Goal: Transaction & Acquisition: Book appointment/travel/reservation

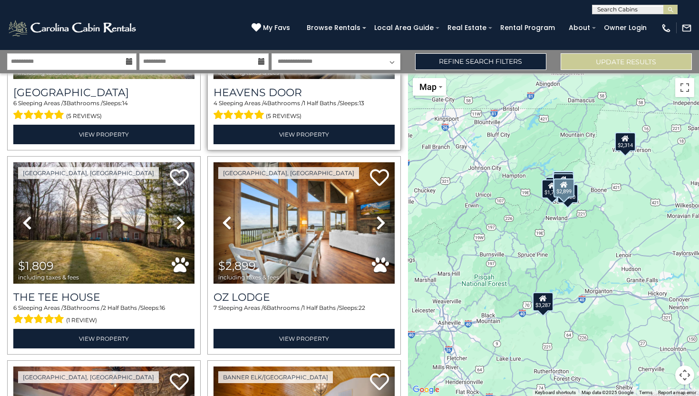
scroll to position [384, 0]
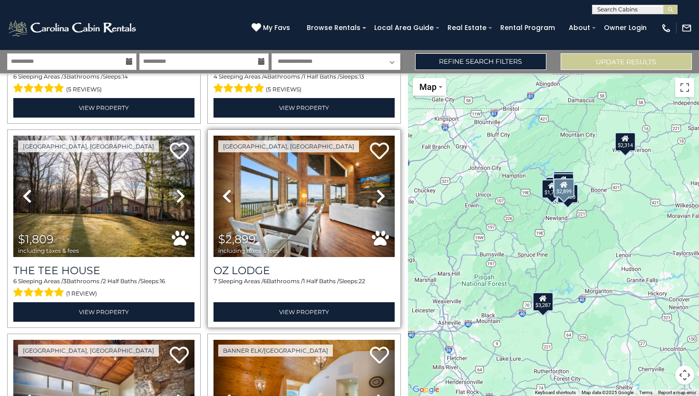
click at [260, 277] on div "7 Sleeping Areas / 6 Bathrooms / 1 Half Baths / Sleeps: 22" at bounding box center [303, 288] width 181 height 23
click at [257, 272] on h3 "Oz Lodge" at bounding box center [303, 270] width 181 height 13
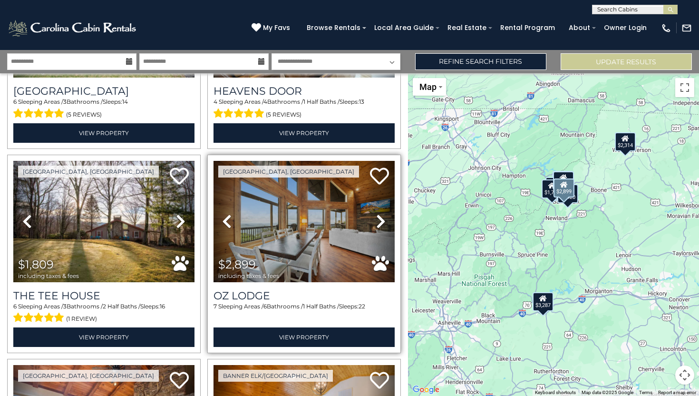
scroll to position [364, 0]
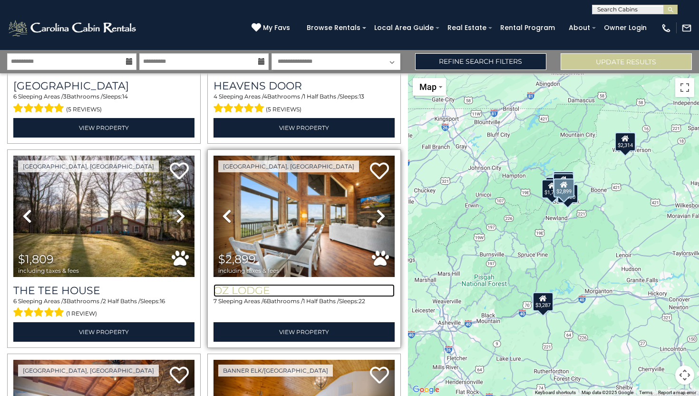
click at [253, 291] on h3 "Oz Lodge" at bounding box center [303, 290] width 181 height 13
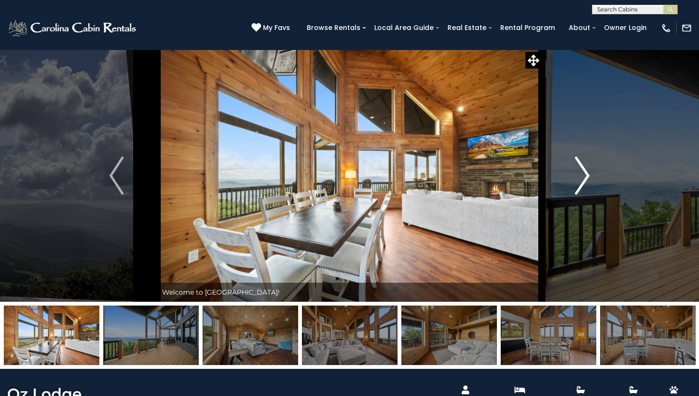
click at [585, 184] on img "Next" at bounding box center [582, 175] width 14 height 38
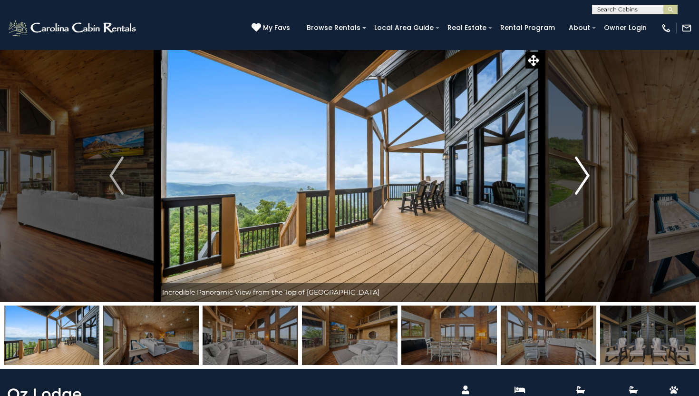
click at [583, 181] on img "Next" at bounding box center [582, 175] width 14 height 38
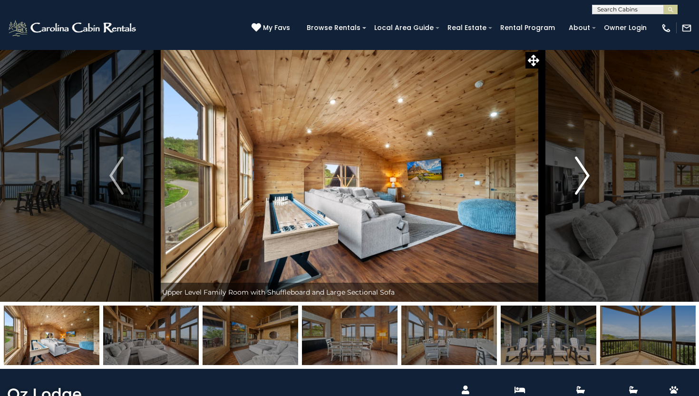
click at [583, 181] on img "Next" at bounding box center [582, 175] width 14 height 38
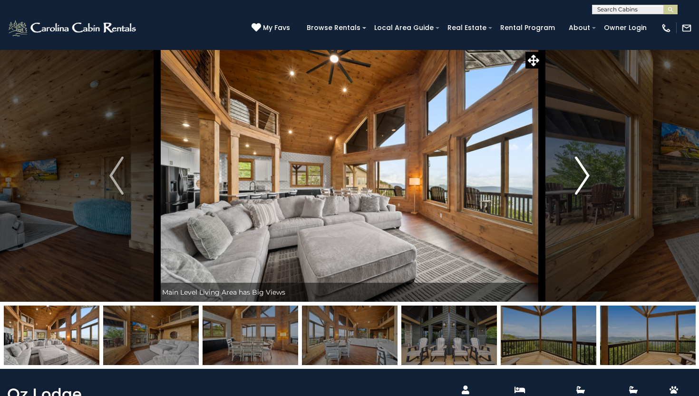
click at [583, 181] on img "Next" at bounding box center [582, 175] width 14 height 38
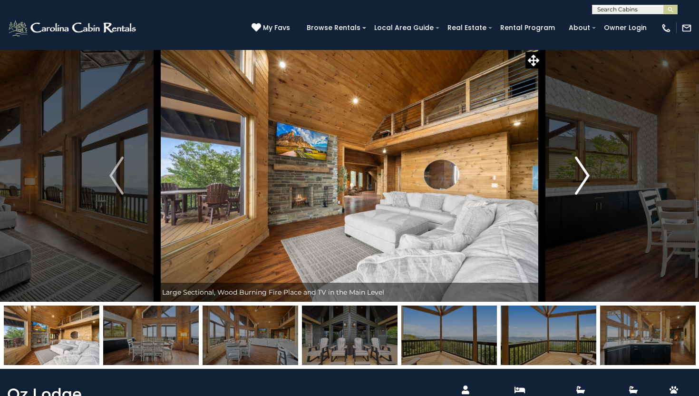
click at [583, 181] on img "Next" at bounding box center [582, 175] width 14 height 38
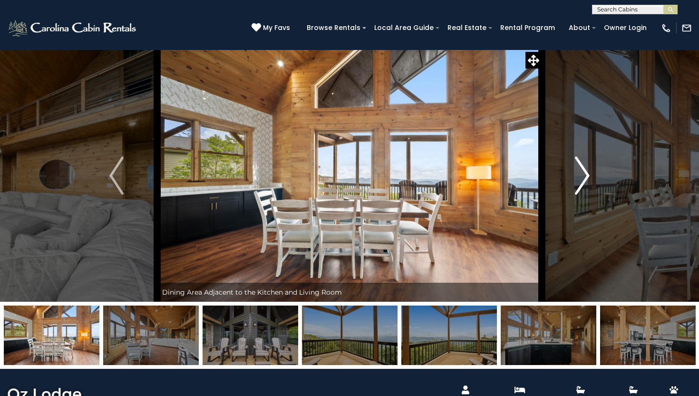
click at [582, 181] on img "Next" at bounding box center [582, 175] width 14 height 38
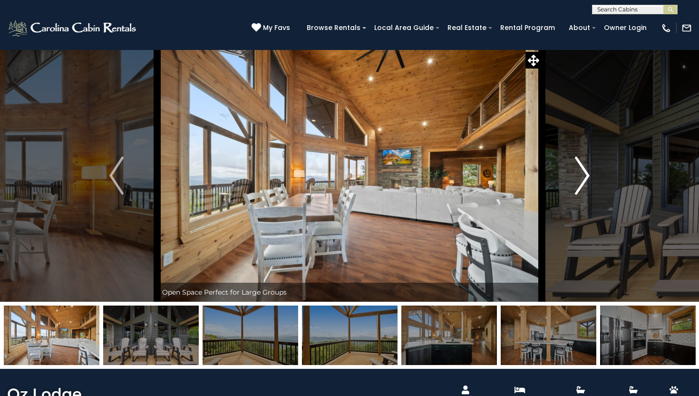
click at [582, 181] on img "Next" at bounding box center [582, 175] width 14 height 38
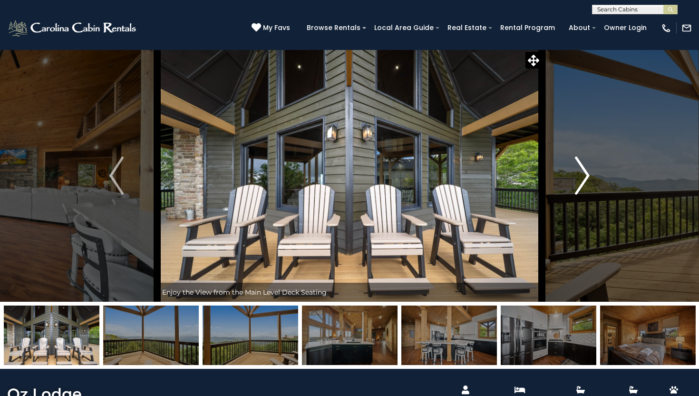
click at [582, 181] on img "Next" at bounding box center [582, 175] width 14 height 38
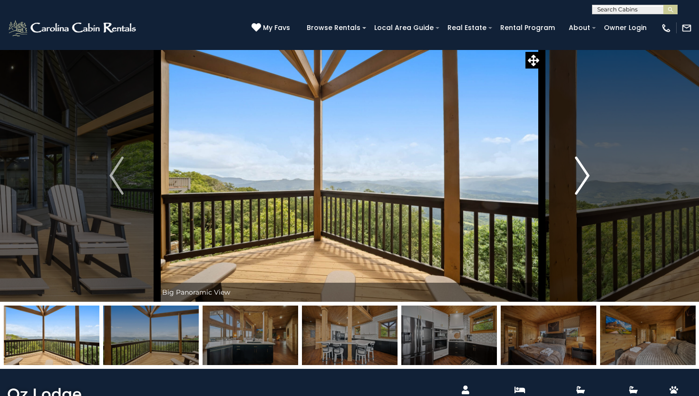
click at [582, 181] on img "Next" at bounding box center [582, 175] width 14 height 38
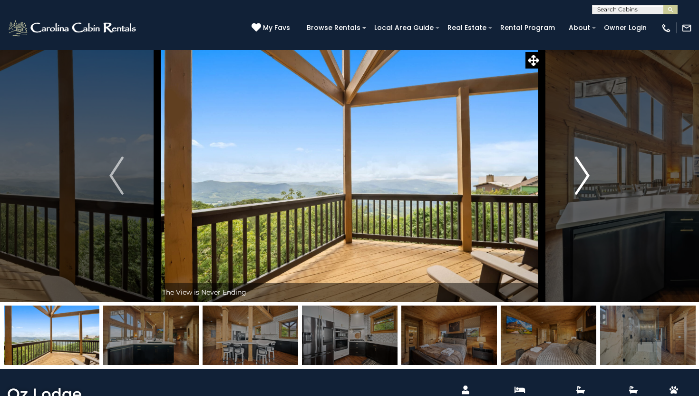
click at [582, 181] on img "Next" at bounding box center [582, 175] width 14 height 38
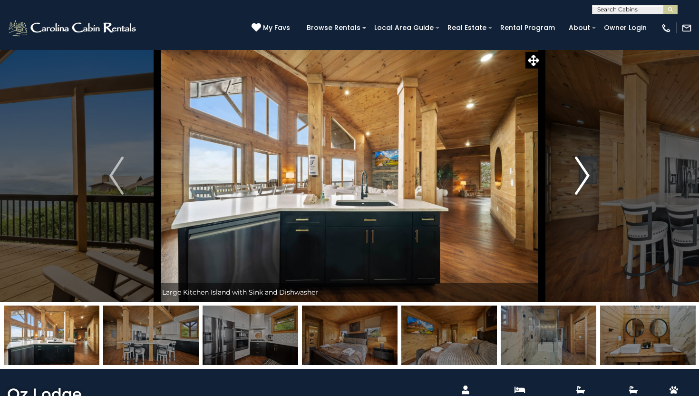
click at [582, 181] on img "Next" at bounding box center [582, 175] width 14 height 38
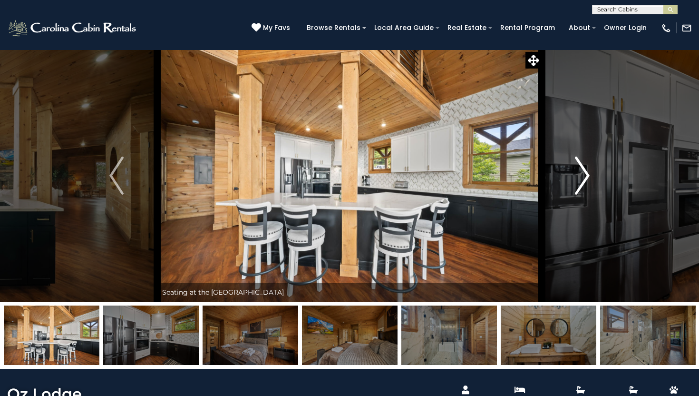
click at [582, 181] on img "Next" at bounding box center [582, 175] width 14 height 38
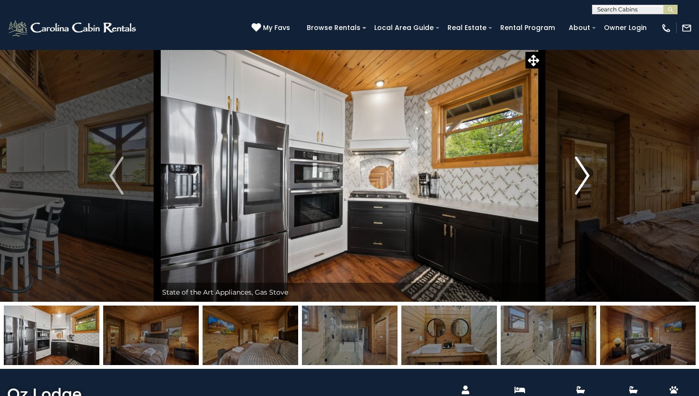
click at [582, 181] on img "Next" at bounding box center [582, 175] width 14 height 38
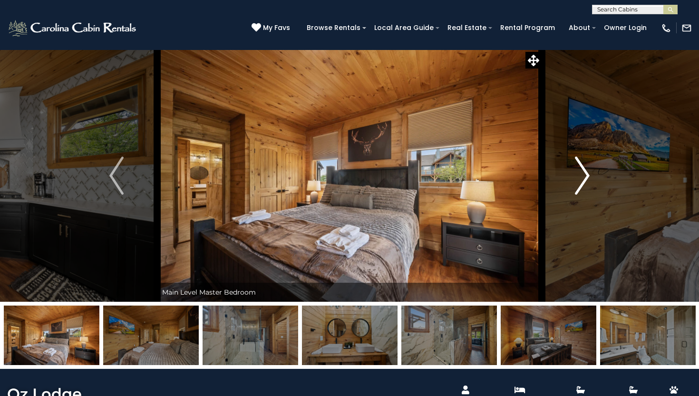
click at [582, 181] on img "Next" at bounding box center [582, 175] width 14 height 38
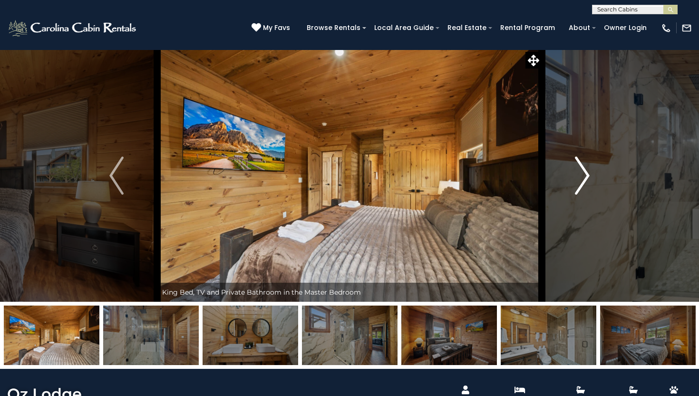
click at [582, 181] on img "Next" at bounding box center [582, 175] width 14 height 38
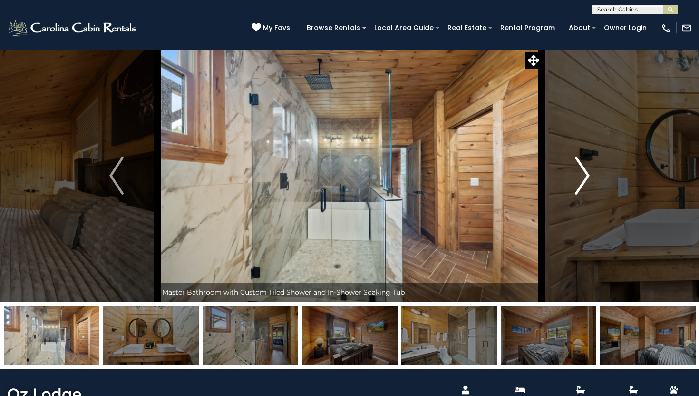
click at [582, 181] on img "Next" at bounding box center [582, 175] width 14 height 38
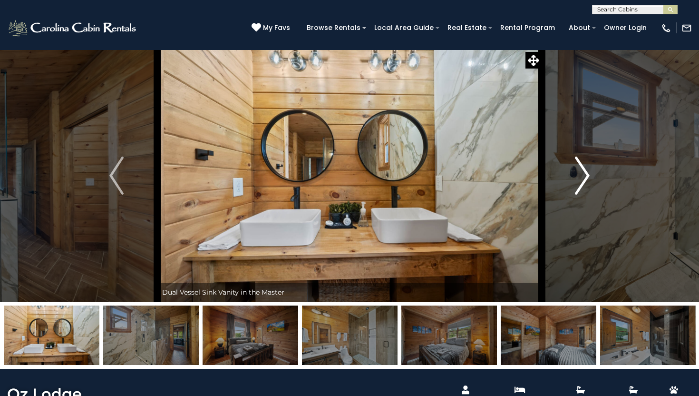
click at [582, 181] on img "Next" at bounding box center [582, 175] width 14 height 38
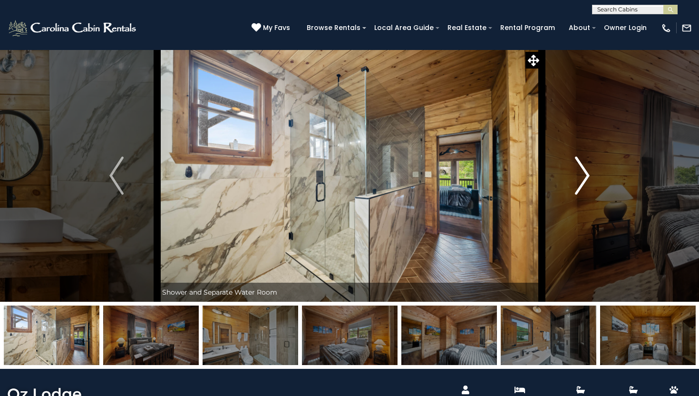
click at [582, 181] on img "Next" at bounding box center [582, 175] width 14 height 38
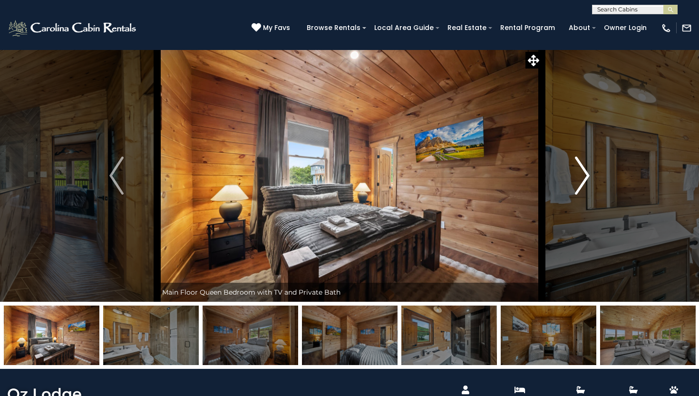
click at [584, 181] on img "Next" at bounding box center [582, 175] width 14 height 38
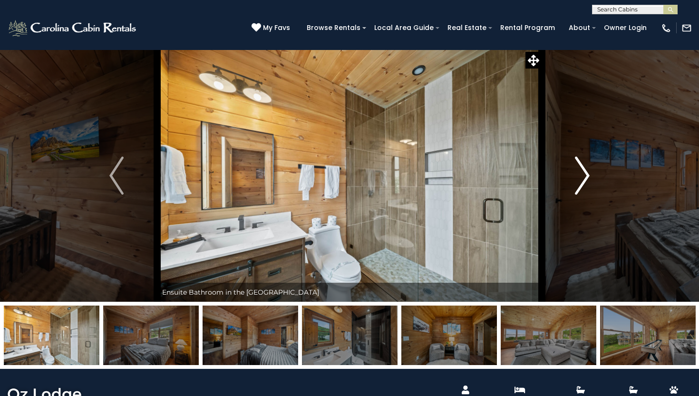
click at [582, 180] on img "Next" at bounding box center [582, 175] width 14 height 38
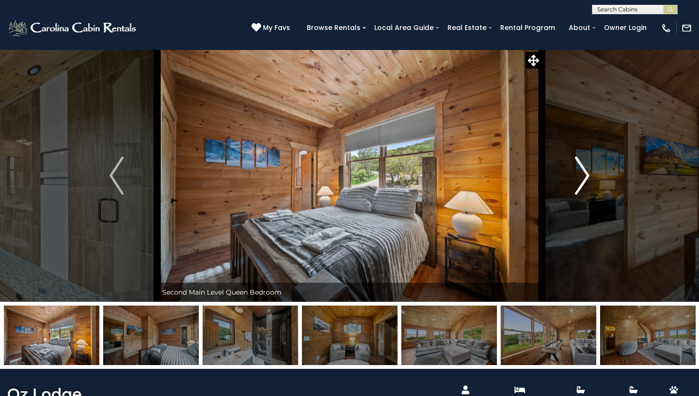
click at [583, 179] on img "Next" at bounding box center [582, 175] width 14 height 38
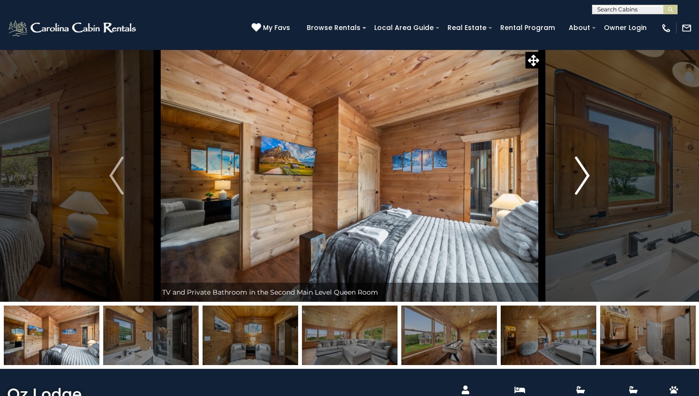
click at [582, 179] on img "Next" at bounding box center [582, 175] width 14 height 38
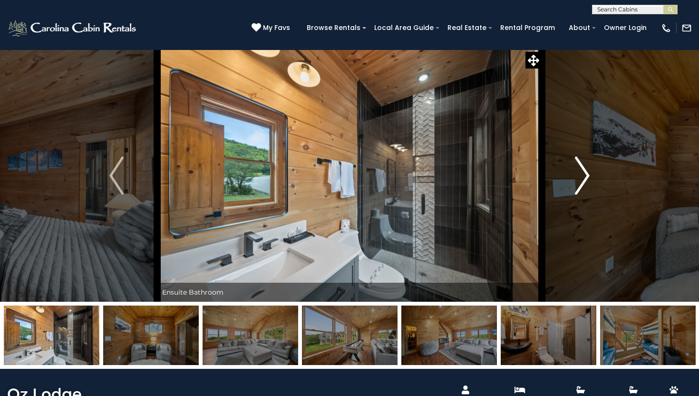
click at [582, 179] on img "Next" at bounding box center [582, 175] width 14 height 38
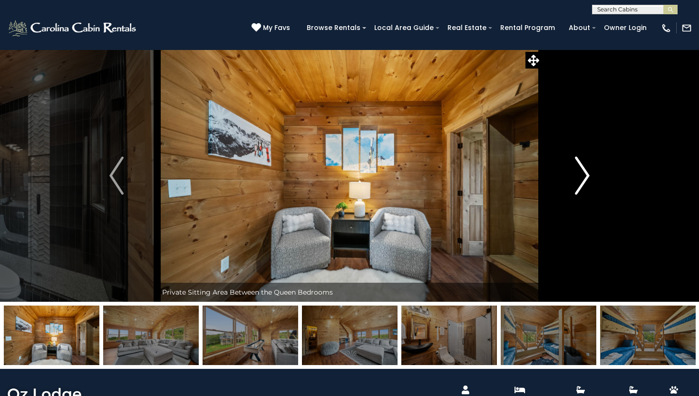
click at [582, 178] on img "Next" at bounding box center [582, 175] width 14 height 38
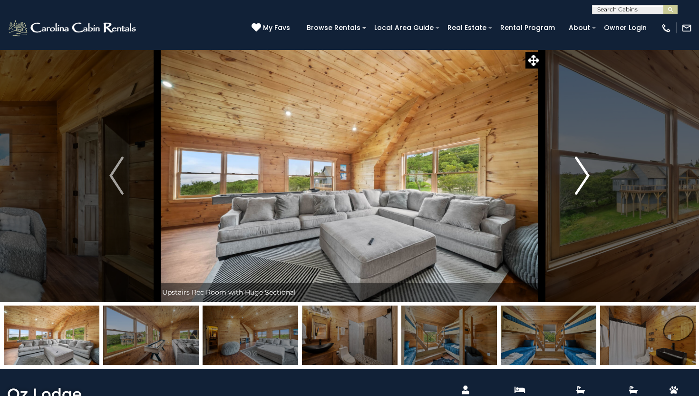
click at [582, 178] on img "Next" at bounding box center [582, 175] width 14 height 38
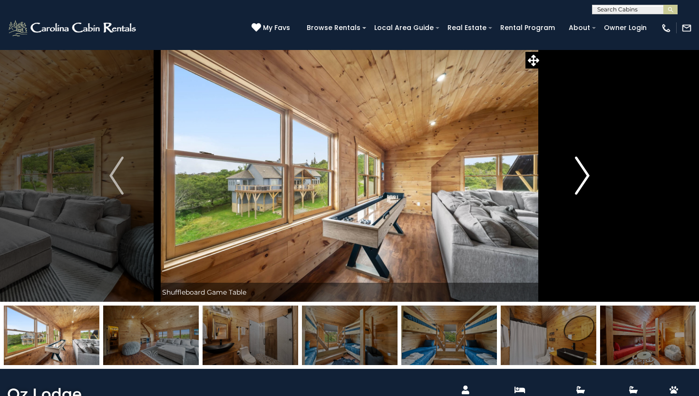
click at [582, 178] on img "Next" at bounding box center [582, 175] width 14 height 38
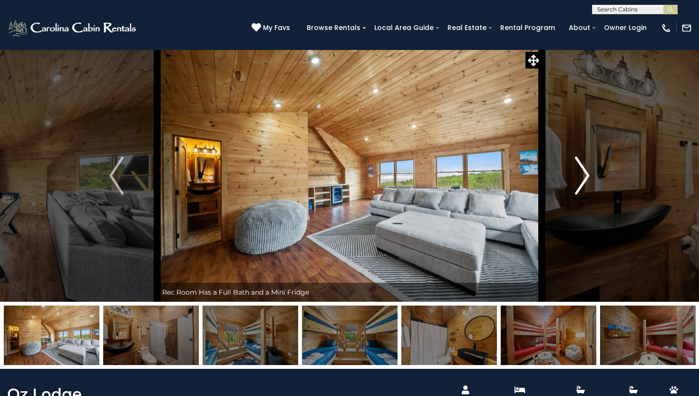
click at [582, 178] on img "Next" at bounding box center [582, 175] width 14 height 38
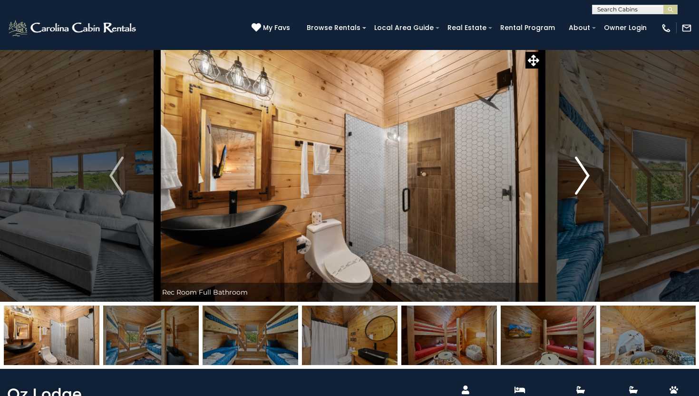
click at [582, 178] on img "Next" at bounding box center [582, 175] width 14 height 38
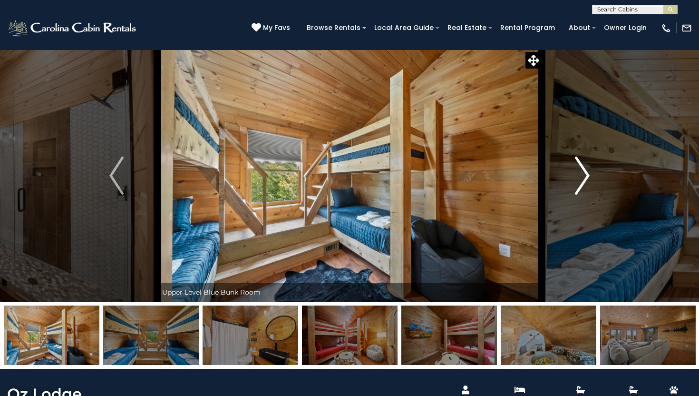
click at [576, 186] on img "Next" at bounding box center [582, 175] width 14 height 38
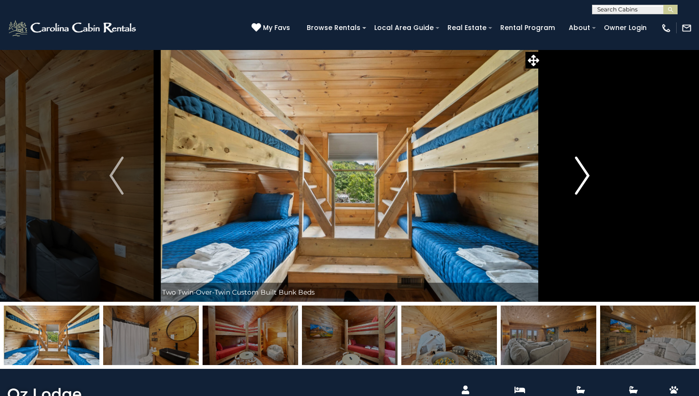
click at [576, 186] on img "Next" at bounding box center [582, 175] width 14 height 38
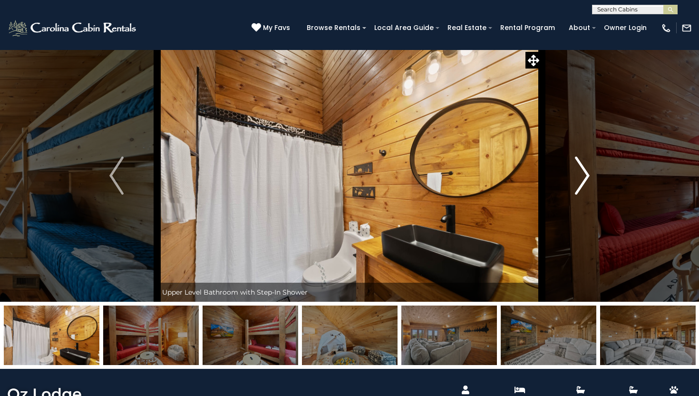
click at [576, 186] on img "Next" at bounding box center [582, 175] width 14 height 38
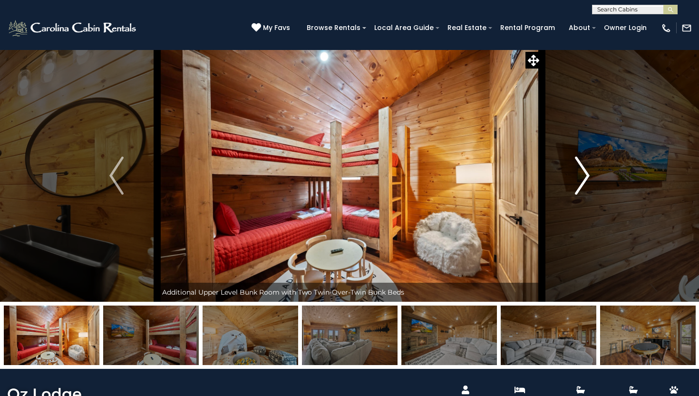
click at [576, 186] on img "Next" at bounding box center [582, 175] width 14 height 38
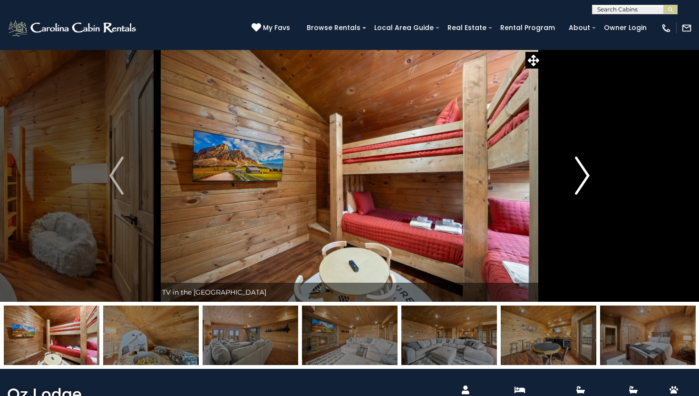
click at [581, 184] on img "Next" at bounding box center [582, 175] width 14 height 38
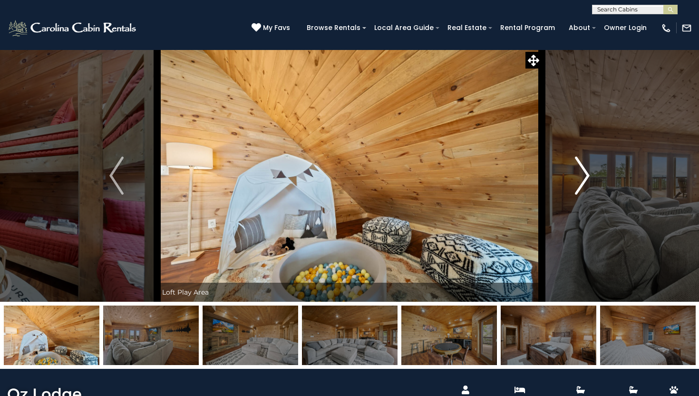
click at [581, 184] on img "Next" at bounding box center [582, 175] width 14 height 38
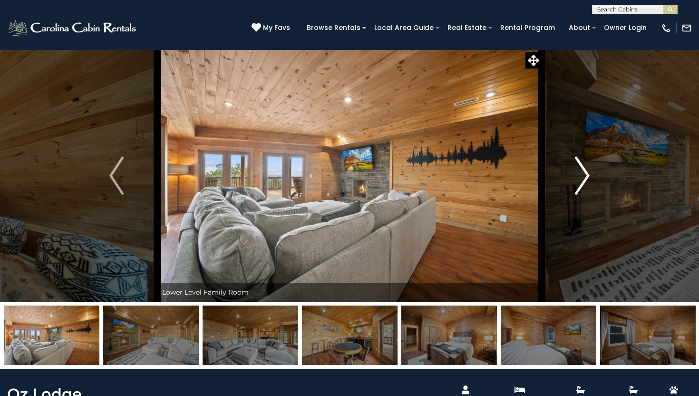
click at [581, 184] on img "Next" at bounding box center [582, 175] width 14 height 38
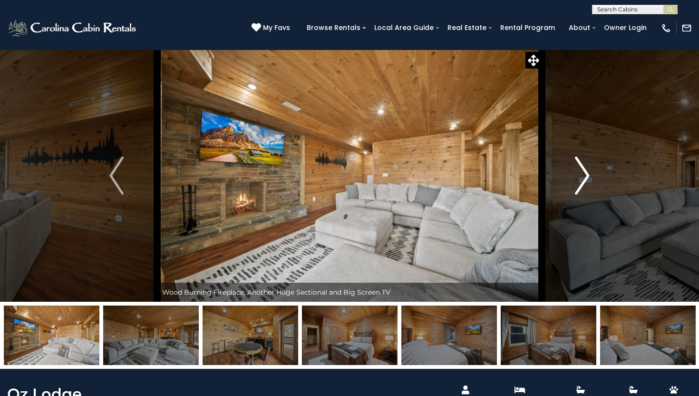
click at [581, 184] on img "Next" at bounding box center [582, 175] width 14 height 38
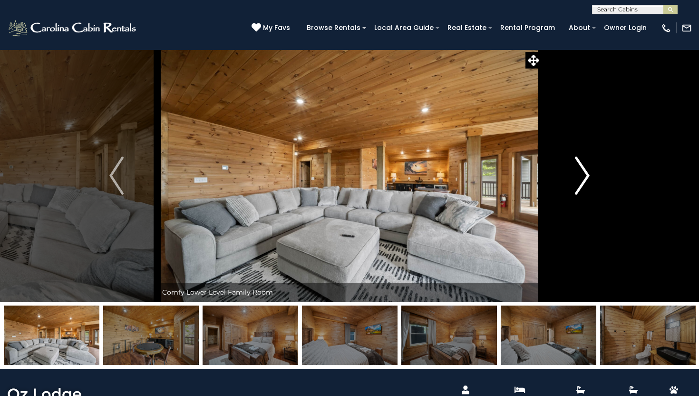
click at [581, 184] on img "Next" at bounding box center [582, 175] width 14 height 38
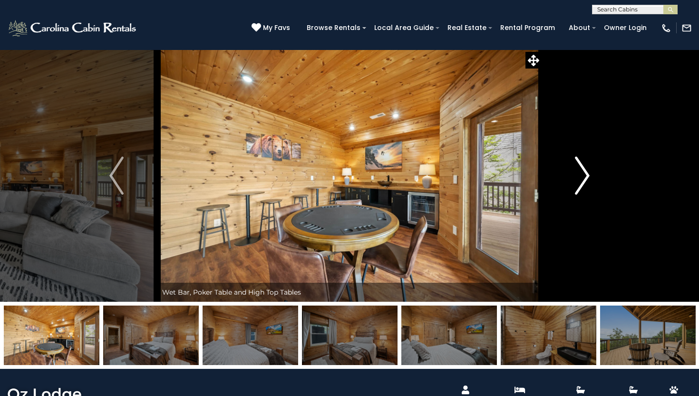
click at [581, 184] on img "Next" at bounding box center [582, 175] width 14 height 38
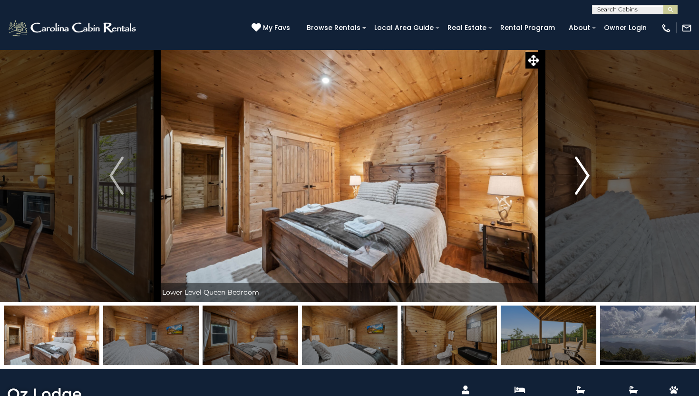
click at [583, 184] on img "Next" at bounding box center [582, 175] width 14 height 38
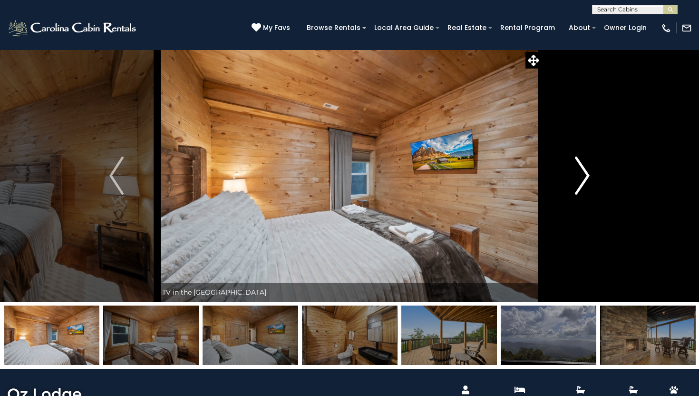
click at [583, 184] on img "Next" at bounding box center [582, 175] width 14 height 38
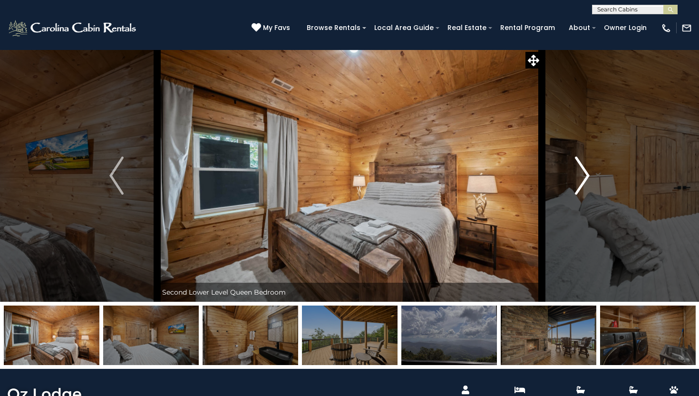
click at [583, 184] on img "Next" at bounding box center [582, 175] width 14 height 38
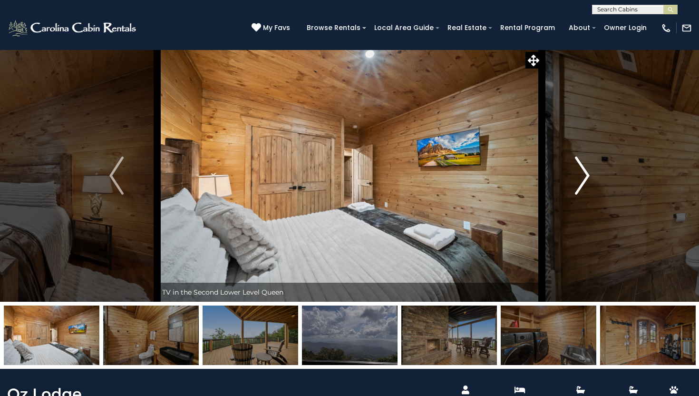
click at [583, 184] on img "Next" at bounding box center [582, 175] width 14 height 38
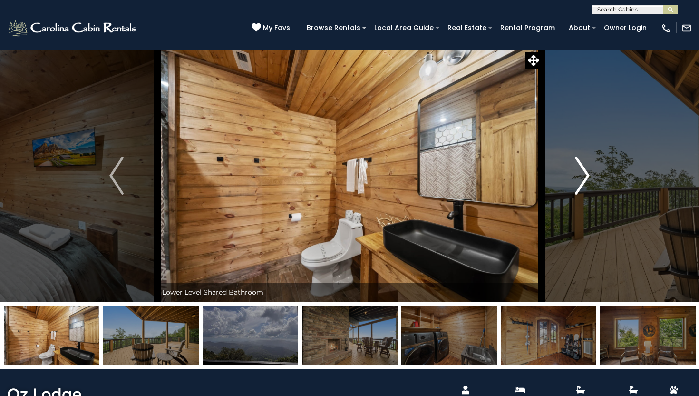
click at [583, 184] on img "Next" at bounding box center [582, 175] width 14 height 38
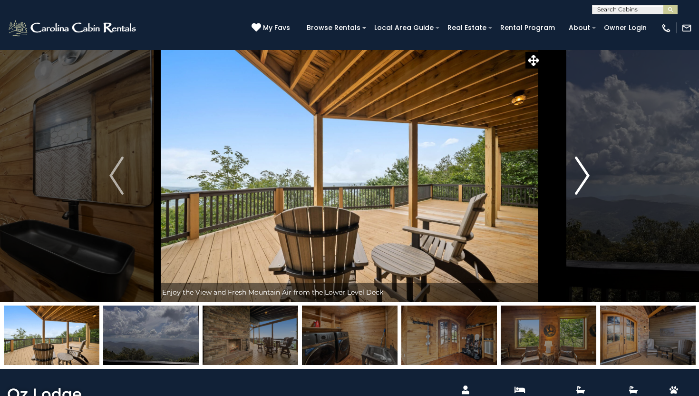
click at [583, 184] on img "Next" at bounding box center [582, 175] width 14 height 38
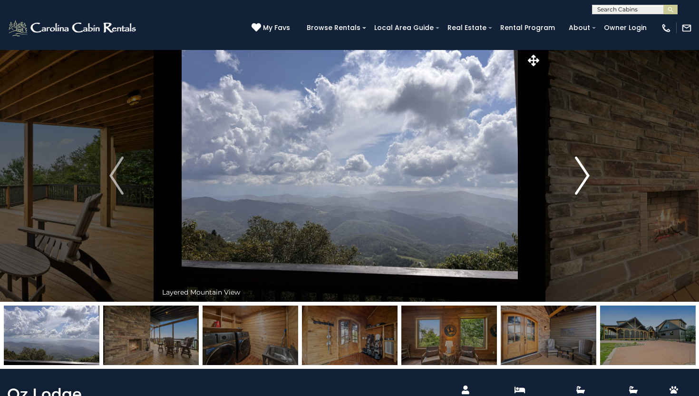
click at [583, 184] on img "Next" at bounding box center [582, 175] width 14 height 38
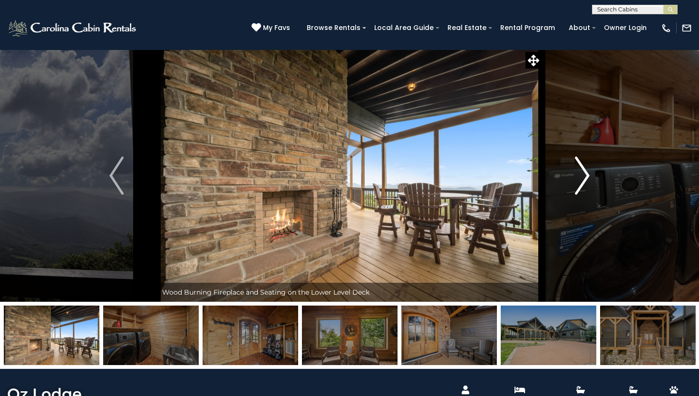
click at [583, 184] on img "Next" at bounding box center [582, 175] width 14 height 38
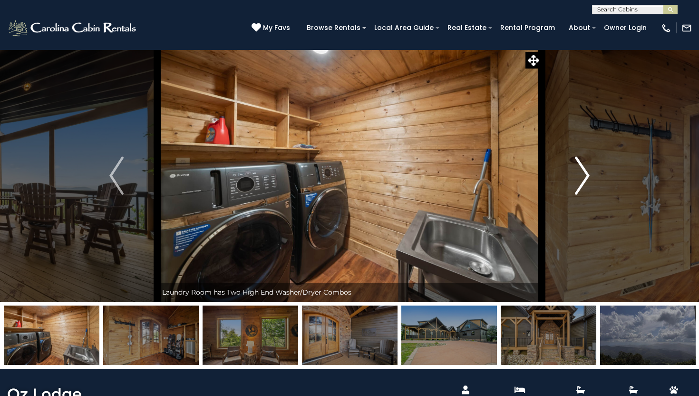
click at [583, 184] on img "Next" at bounding box center [582, 175] width 14 height 38
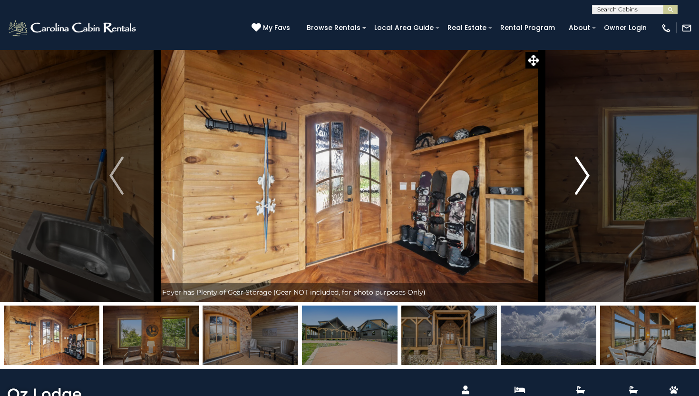
click at [583, 184] on img "Next" at bounding box center [582, 175] width 14 height 38
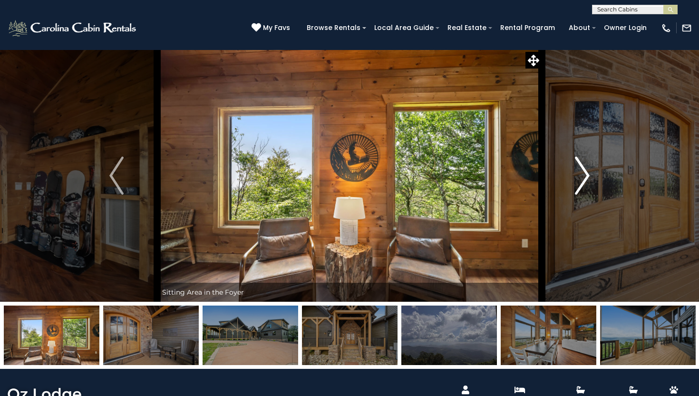
click at [582, 184] on img "Next" at bounding box center [582, 175] width 14 height 38
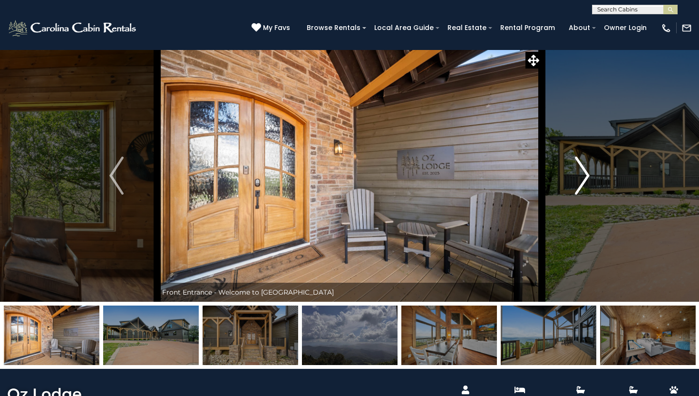
click at [582, 184] on img "Next" at bounding box center [582, 175] width 14 height 38
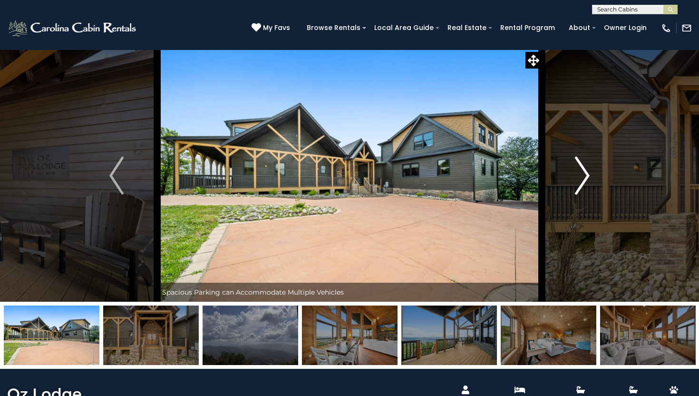
click at [582, 184] on img "Next" at bounding box center [582, 175] width 14 height 38
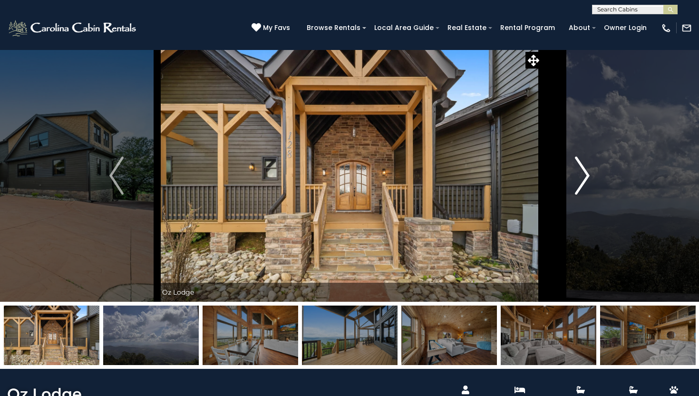
click at [582, 184] on img "Next" at bounding box center [582, 175] width 14 height 38
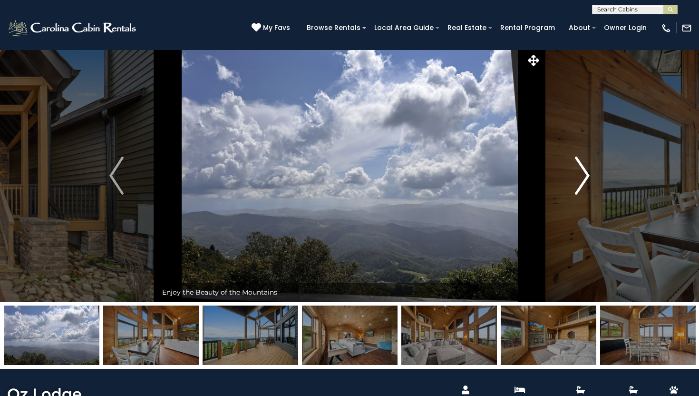
click at [582, 184] on img "Next" at bounding box center [582, 175] width 14 height 38
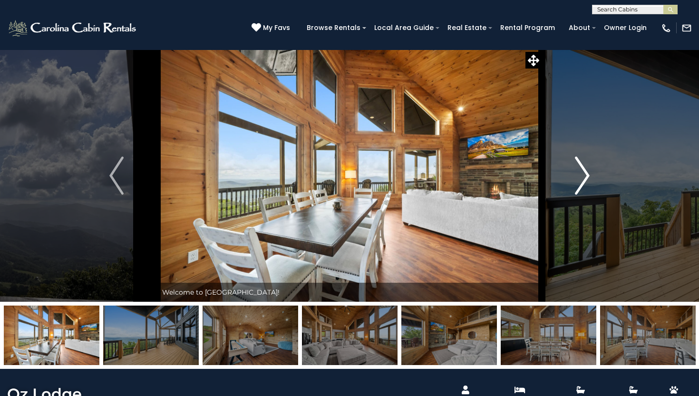
click at [582, 184] on img "Next" at bounding box center [582, 175] width 14 height 38
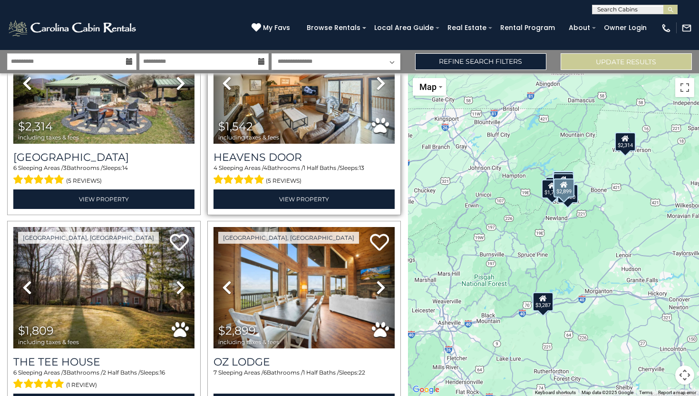
scroll to position [293, 0]
